Goal: Information Seeking & Learning: Find specific fact

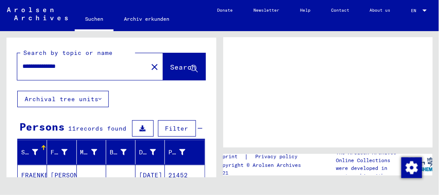
scroll to position [173, 0]
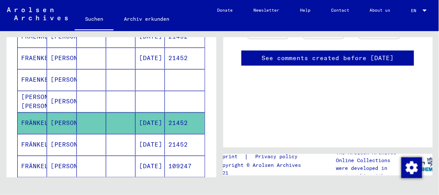
scroll to position [139, 0]
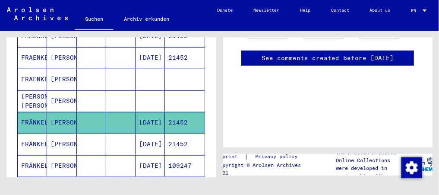
click at [68, 148] on mat-cell "[PERSON_NAME]" at bounding box center [61, 143] width 29 height 21
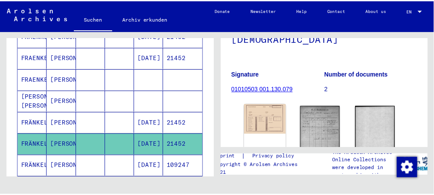
scroll to position [80, 0]
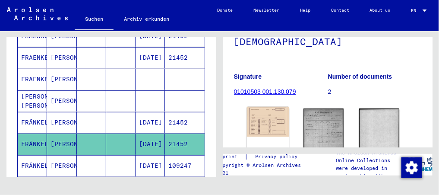
click at [263, 118] on img at bounding box center [267, 122] width 42 height 30
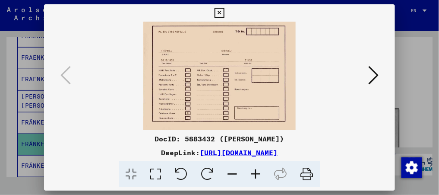
scroll to position [142, 0]
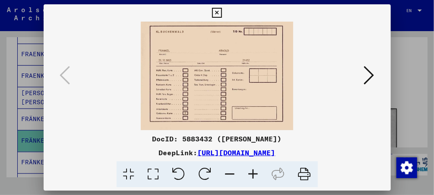
click at [306, 73] on icon at bounding box center [369, 75] width 10 height 21
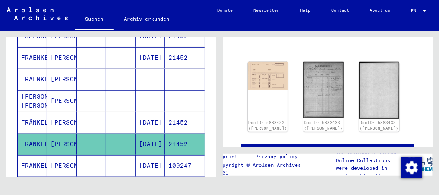
scroll to position [61, 0]
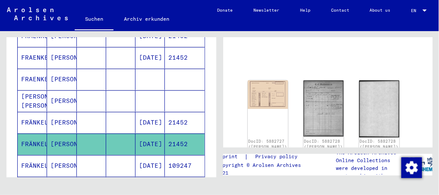
click at [58, 162] on mat-cell "[PERSON_NAME]" at bounding box center [61, 165] width 29 height 21
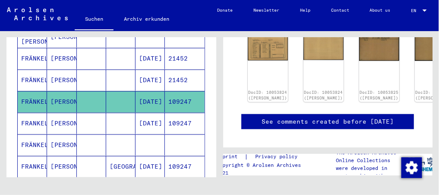
scroll to position [201, 0]
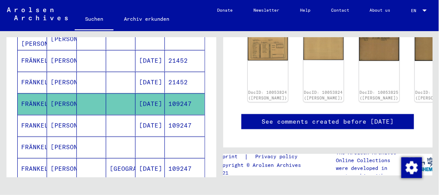
click at [130, 149] on mat-cell at bounding box center [120, 146] width 29 height 21
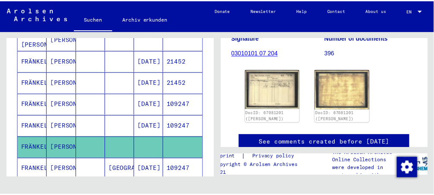
scroll to position [142, 0]
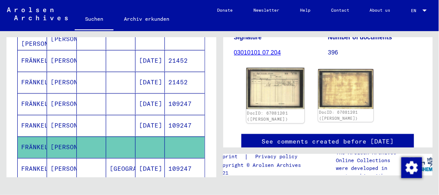
click at [288, 99] on img at bounding box center [275, 88] width 58 height 41
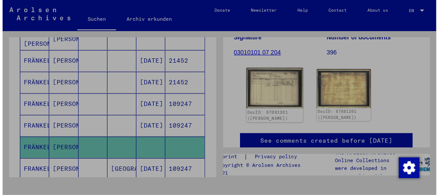
scroll to position [204, 0]
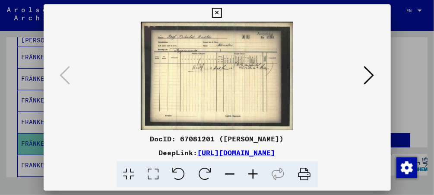
click at [202, 58] on img at bounding box center [217, 76] width 288 height 108
click at [215, 15] on icon at bounding box center [217, 13] width 10 height 10
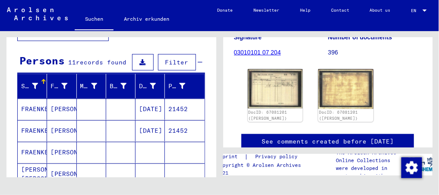
scroll to position [60, 0]
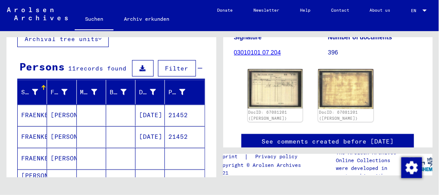
click at [60, 137] on mat-cell "[PERSON_NAME]" at bounding box center [61, 136] width 29 height 21
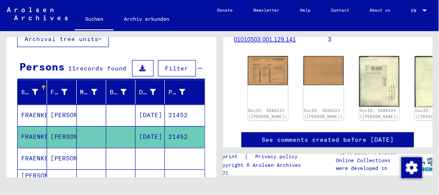
scroll to position [133, 0]
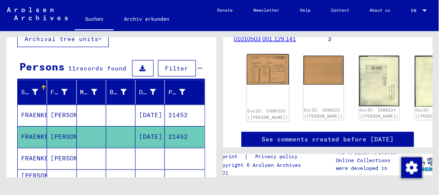
click at [255, 79] on div "DocID: 5880223 ([PERSON_NAME])" at bounding box center [267, 87] width 42 height 67
click at [256, 71] on img at bounding box center [267, 69] width 42 height 30
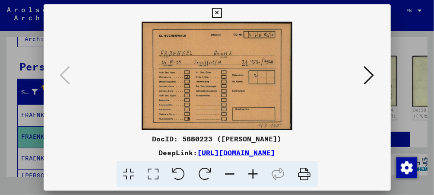
click at [256, 71] on img at bounding box center [217, 76] width 288 height 108
click at [306, 72] on button at bounding box center [369, 75] width 16 height 25
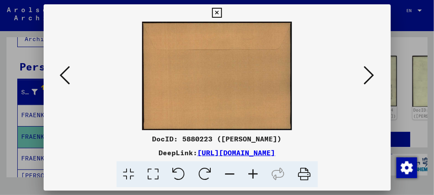
click at [306, 73] on icon at bounding box center [369, 75] width 10 height 21
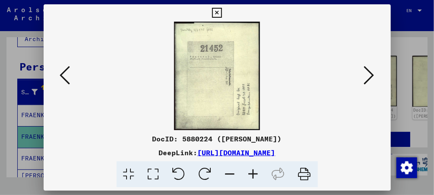
click at [306, 73] on button at bounding box center [369, 75] width 16 height 25
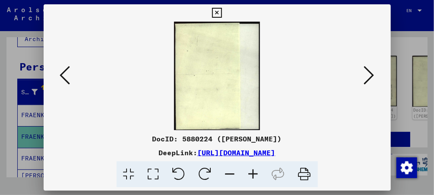
click at [306, 73] on button at bounding box center [369, 75] width 16 height 25
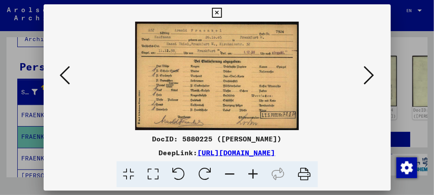
click at [306, 73] on button at bounding box center [369, 75] width 16 height 25
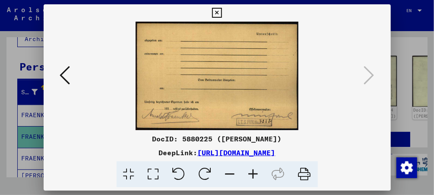
click at [60, 79] on icon at bounding box center [65, 75] width 10 height 21
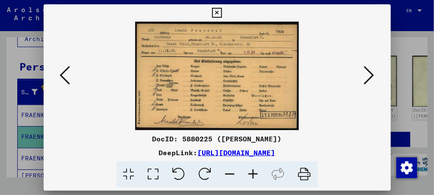
click at [60, 79] on icon at bounding box center [65, 75] width 10 height 21
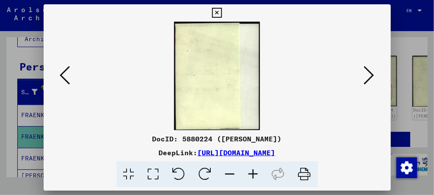
click at [60, 79] on icon at bounding box center [65, 75] width 10 height 21
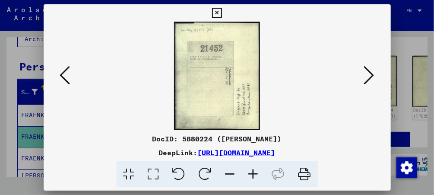
click at [60, 79] on icon at bounding box center [65, 75] width 10 height 21
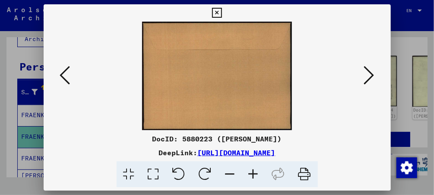
click at [60, 79] on icon at bounding box center [65, 75] width 10 height 21
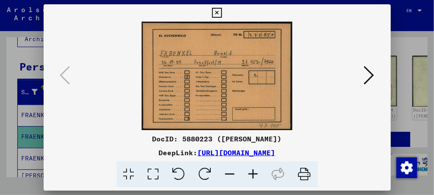
click at [219, 8] on icon at bounding box center [217, 13] width 10 height 10
